Goal: Information Seeking & Learning: Learn about a topic

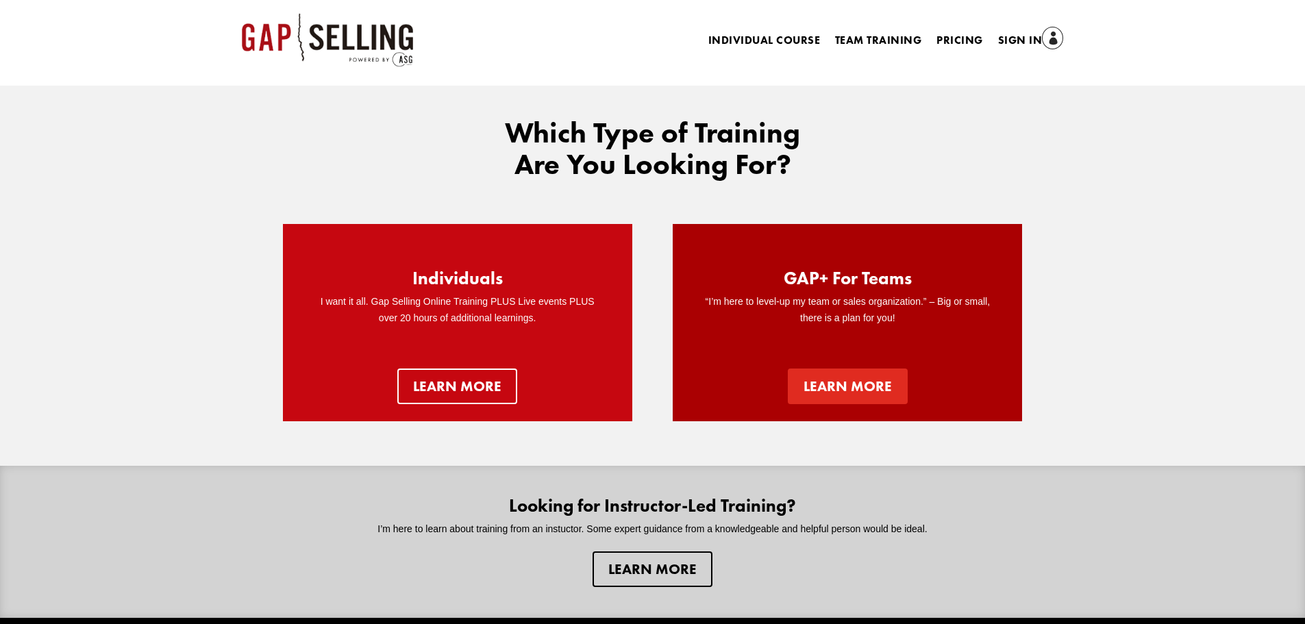
click at [844, 385] on link "learn more" at bounding box center [848, 387] width 120 height 36
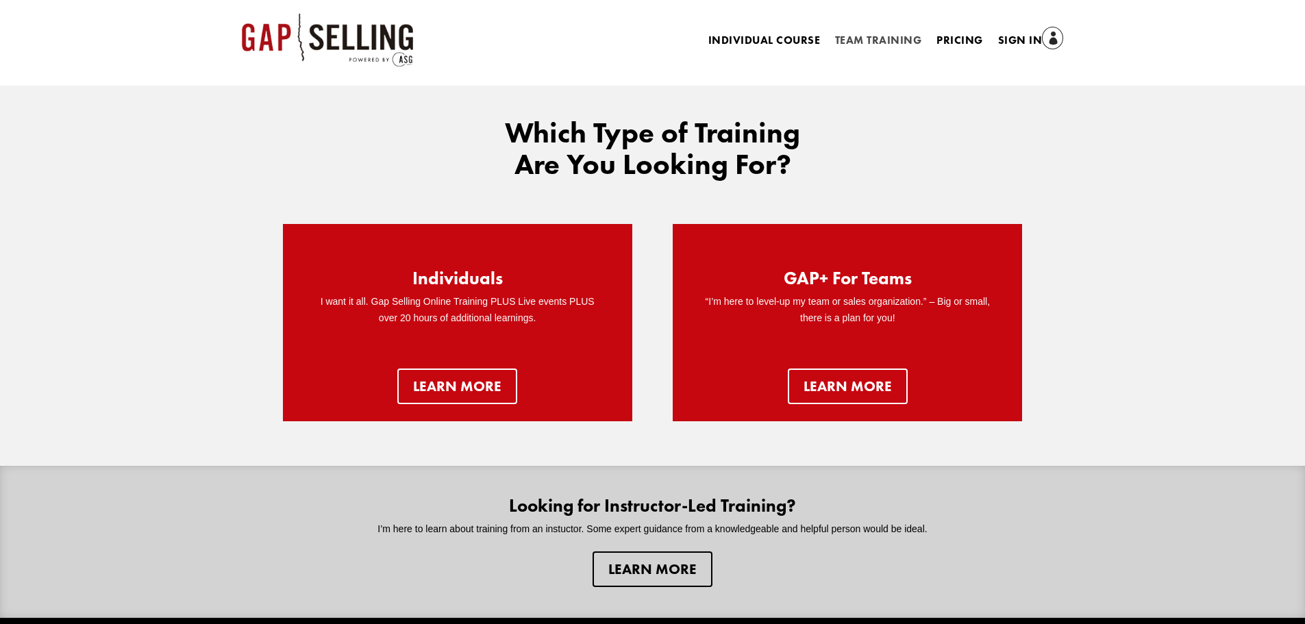
click at [875, 40] on link "Team Training" at bounding box center [878, 43] width 86 height 15
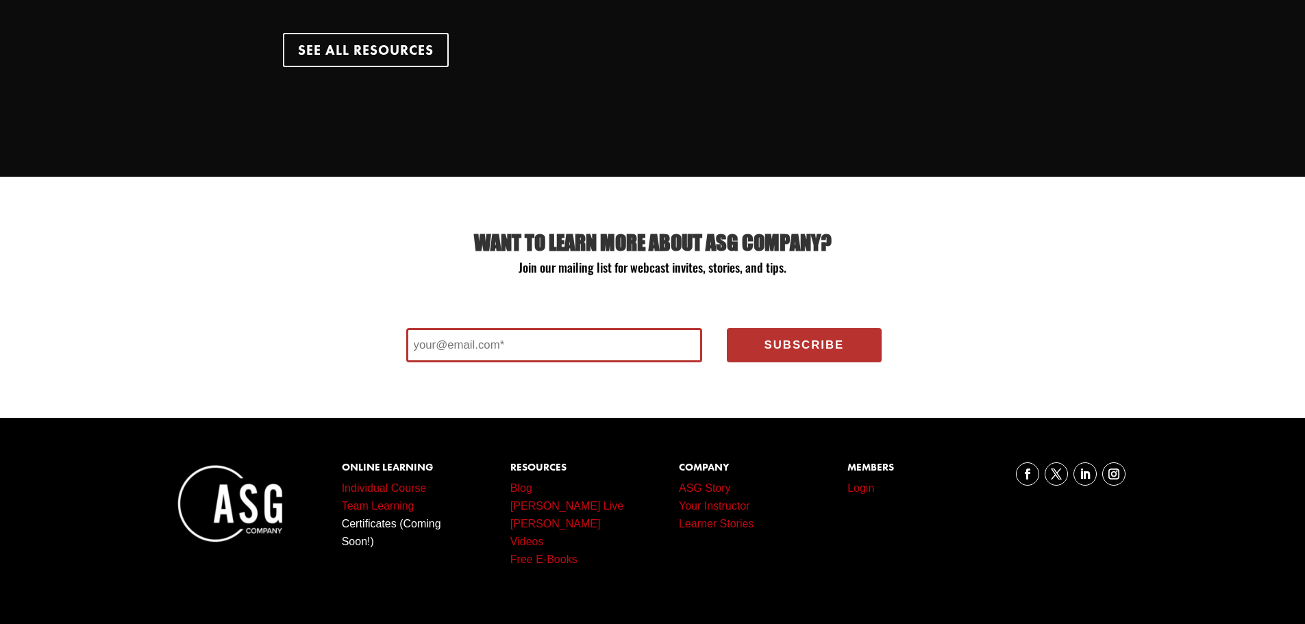
scroll to position [4728, 0]
click at [708, 507] on link "Your Instructor" at bounding box center [714, 506] width 71 height 12
